Goal: Information Seeking & Learning: Learn about a topic

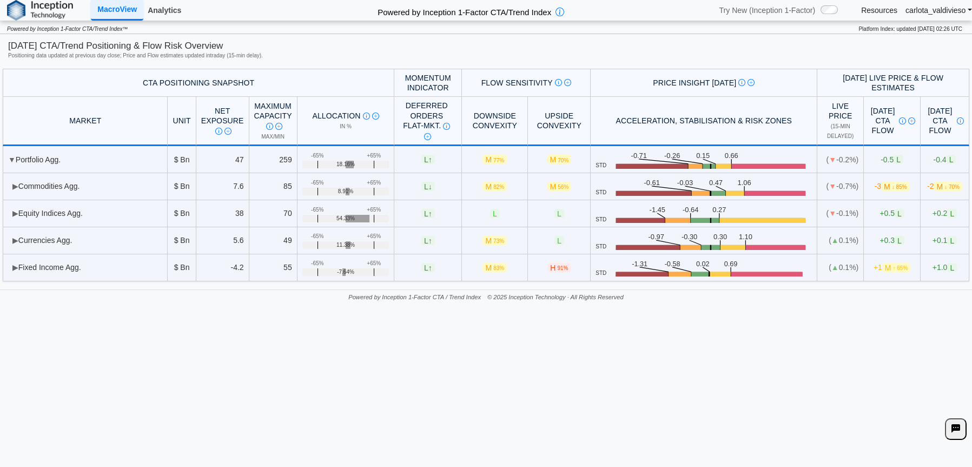
click at [166, 12] on link "Analytics" at bounding box center [164, 10] width 42 height 18
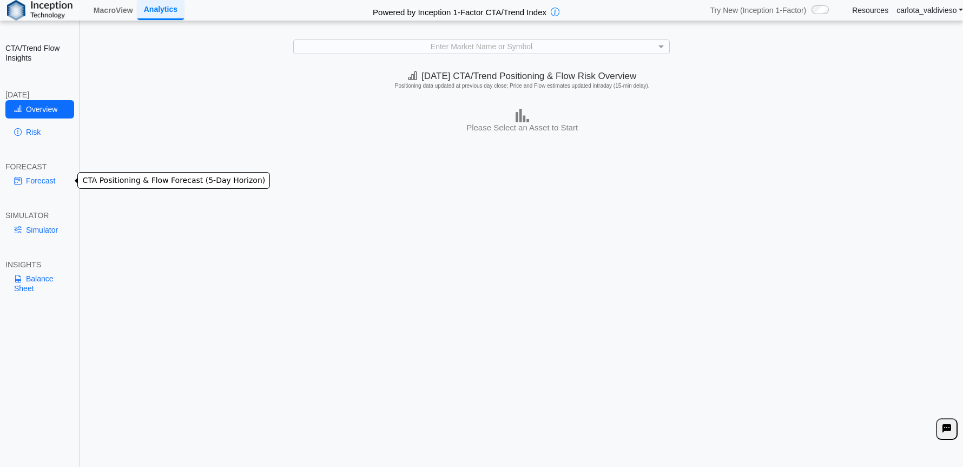
click at [34, 181] on link "Forecast" at bounding box center [39, 180] width 69 height 18
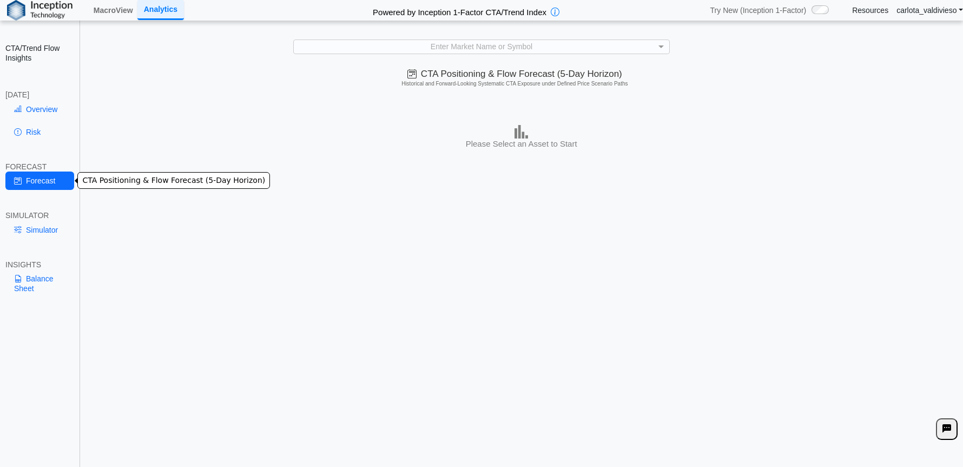
click at [24, 177] on link "Forecast" at bounding box center [39, 180] width 69 height 18
click at [492, 46] on div "Enter Market Name or Symbol" at bounding box center [481, 47] width 375 height 14
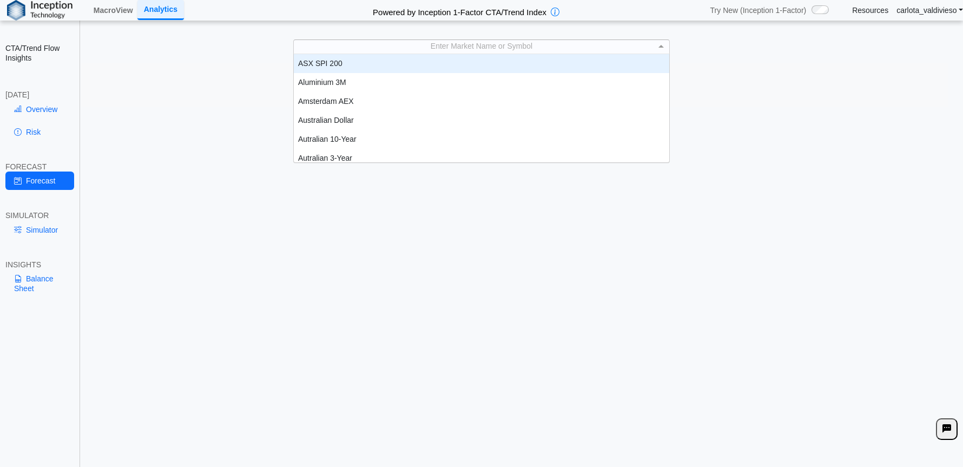
scroll to position [99, 366]
type input "**"
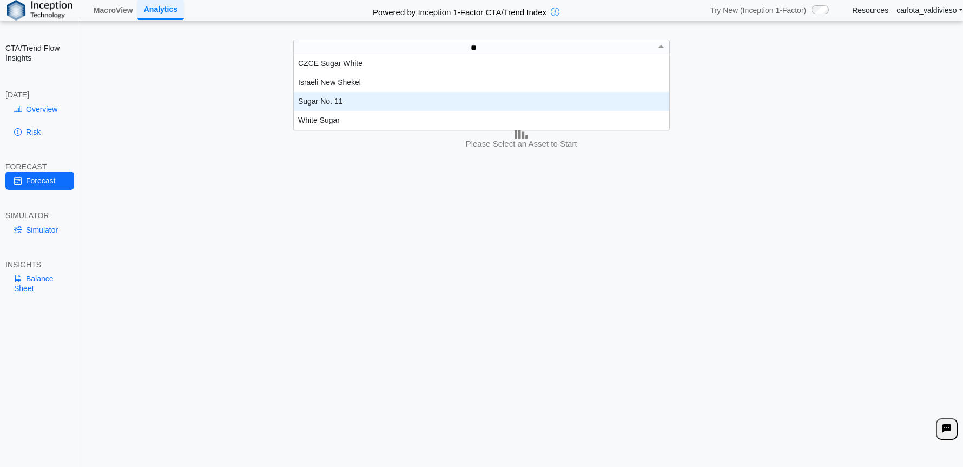
click at [357, 104] on div "Sugar No. 11" at bounding box center [481, 101] width 375 height 19
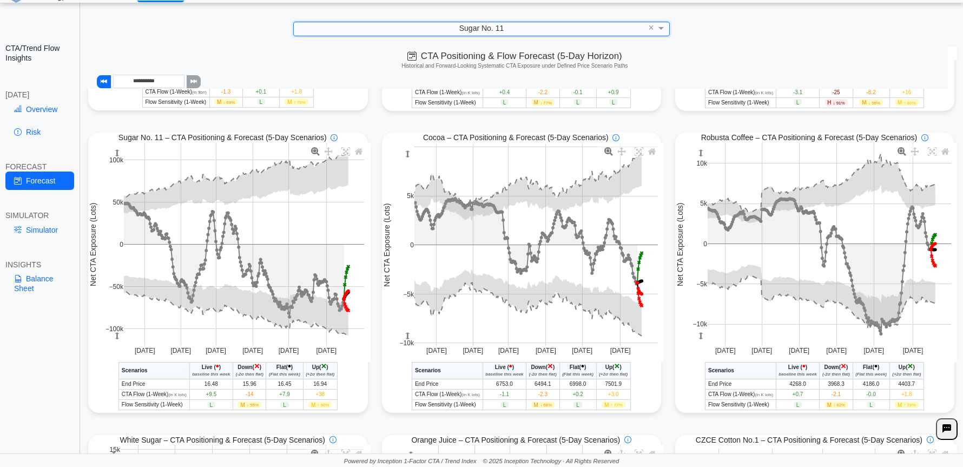
scroll to position [273, 0]
click at [35, 130] on link "Risk" at bounding box center [39, 132] width 69 height 18
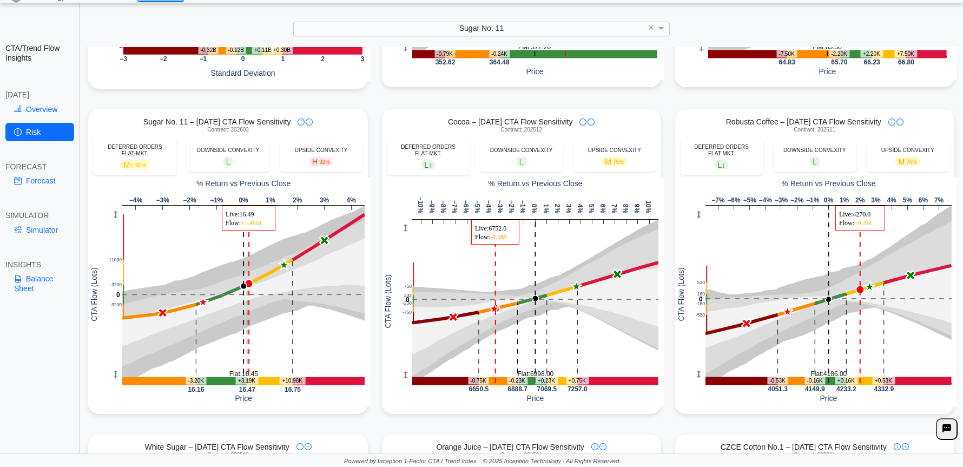
scroll to position [347, 0]
